Goal: Information Seeking & Learning: Learn about a topic

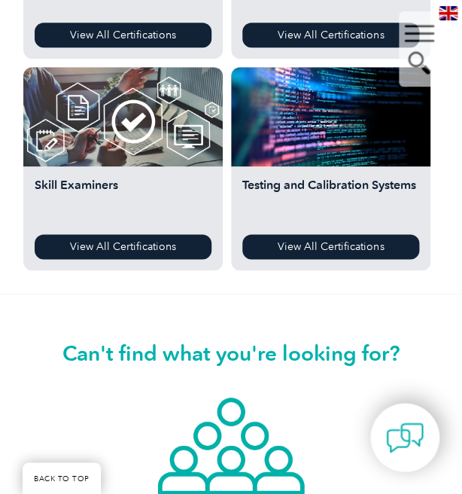
scroll to position [2005, 0]
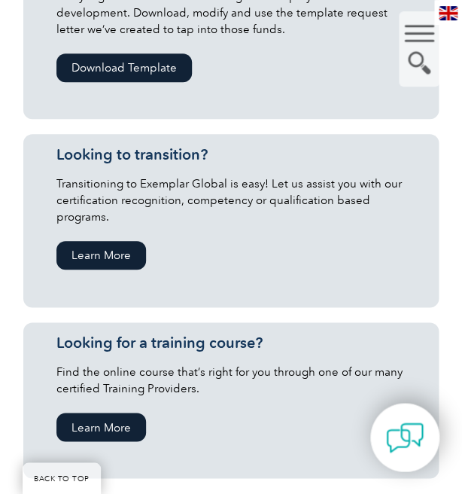
scroll to position [1127, 0]
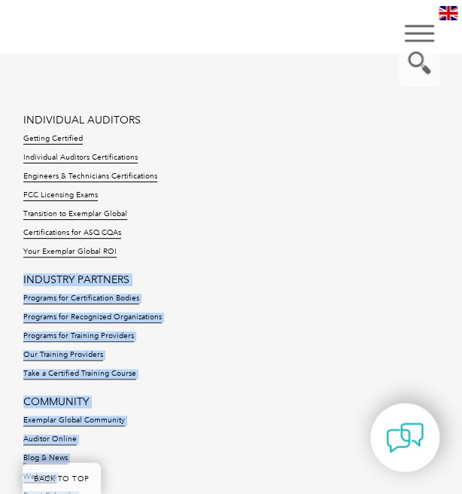
drag, startPoint x: 162, startPoint y: 270, endPoint x: -204, endPoint y: -40, distance: 479.5
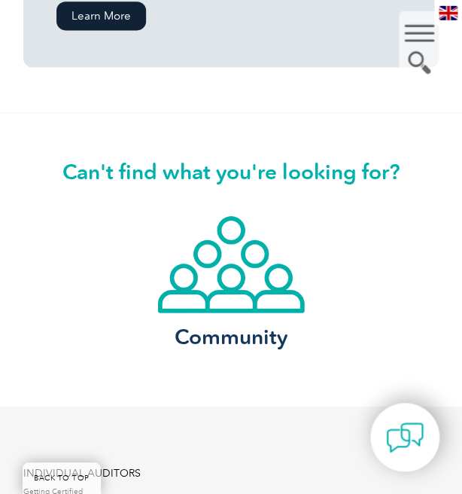
scroll to position [1253, 0]
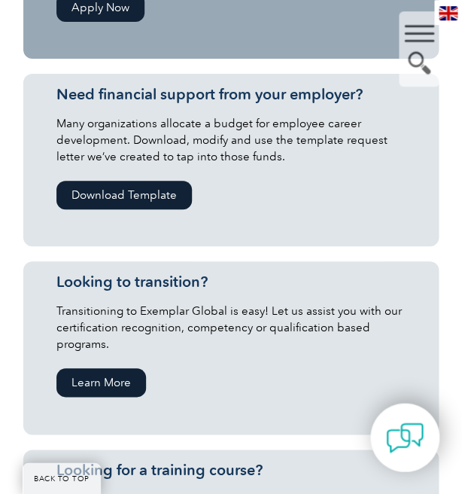
scroll to position [1003, 0]
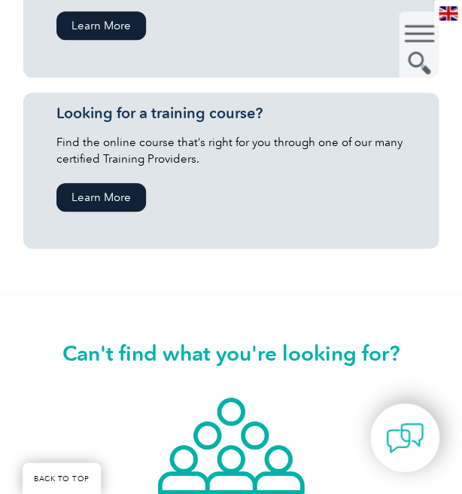
scroll to position [1127, 0]
